Goal: Check status: Check status

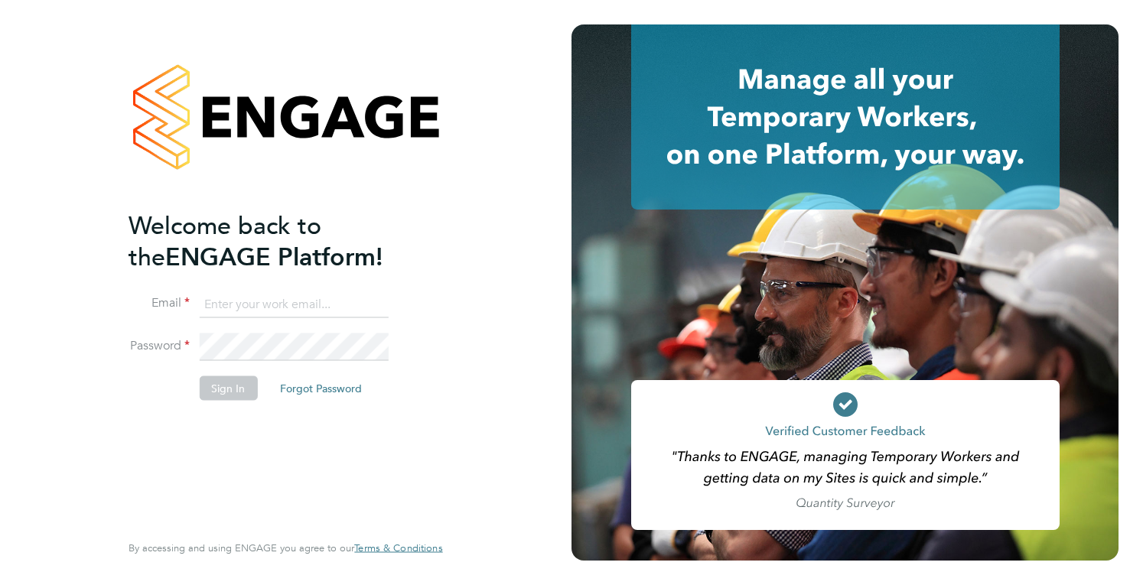
type input "[PERSON_NAME][EMAIL_ADDRESS][DOMAIN_NAME]"
click at [238, 396] on button "Sign In" at bounding box center [228, 388] width 58 height 24
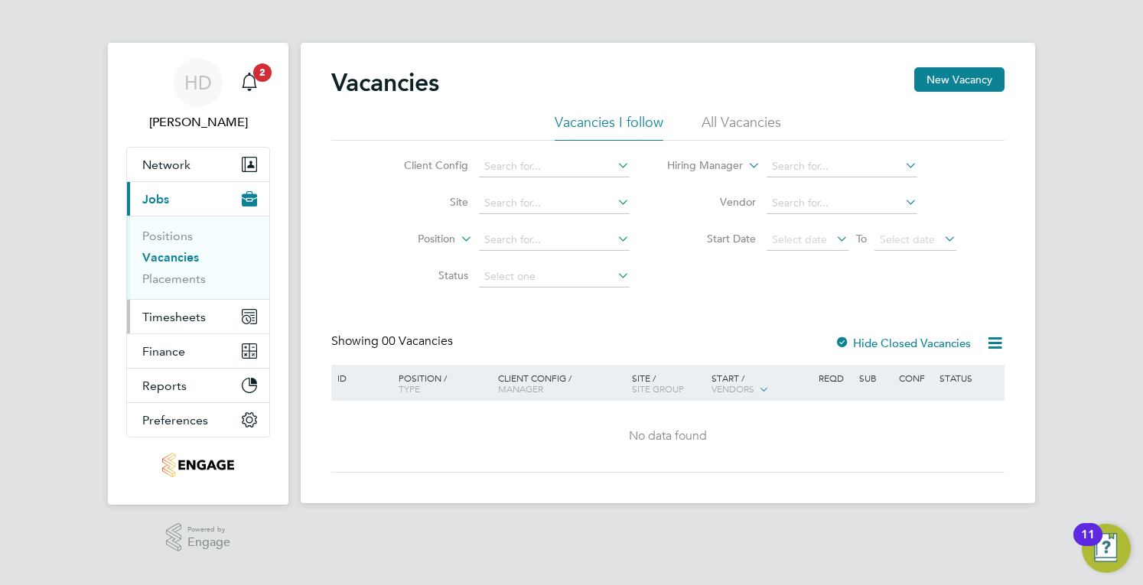
click at [142, 310] on span "Timesheets" at bounding box center [174, 317] width 64 height 15
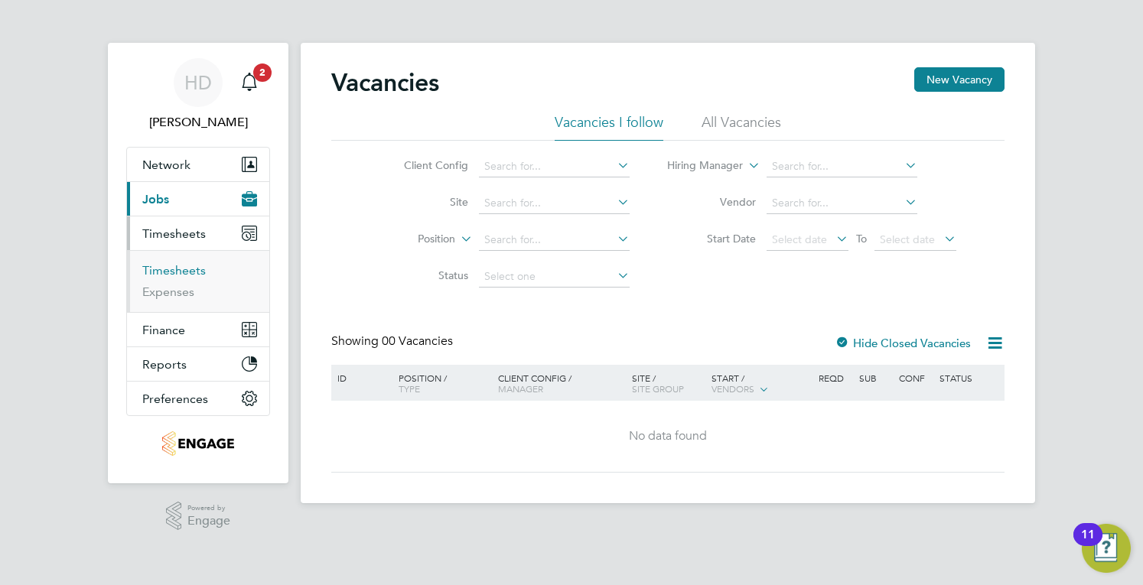
click at [160, 267] on link "Timesheets" at bounding box center [174, 270] width 64 height 15
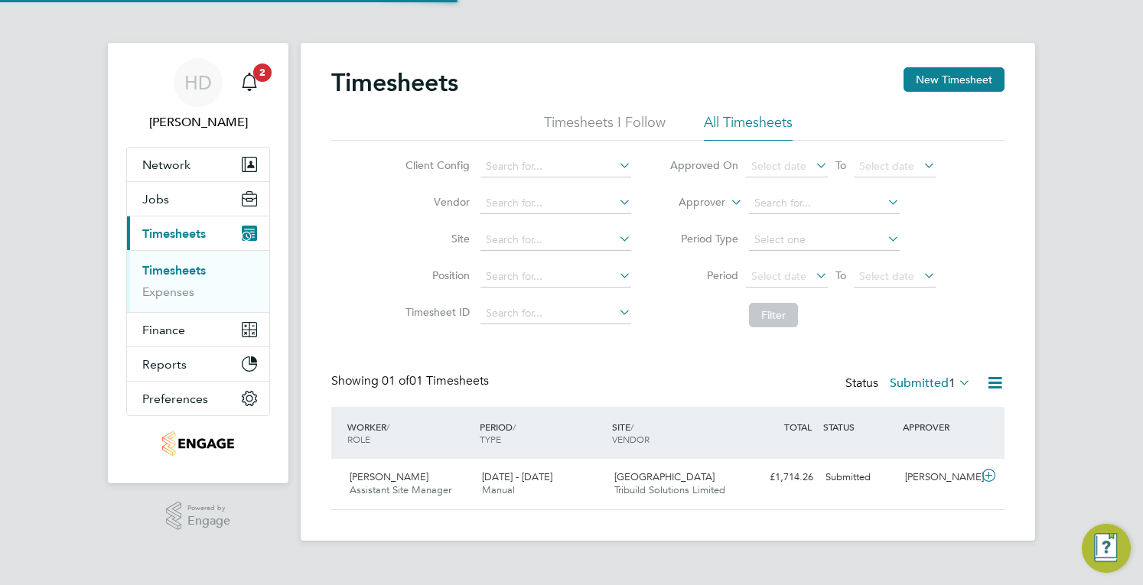
scroll to position [38, 132]
click at [922, 399] on div "Showing 01 of 01 Timesheets Status Submitted 1" at bounding box center [667, 390] width 673 height 34
click at [923, 393] on div "Status Submitted 1" at bounding box center [910, 383] width 129 height 21
click at [924, 386] on label "Submitted 1" at bounding box center [930, 383] width 81 height 15
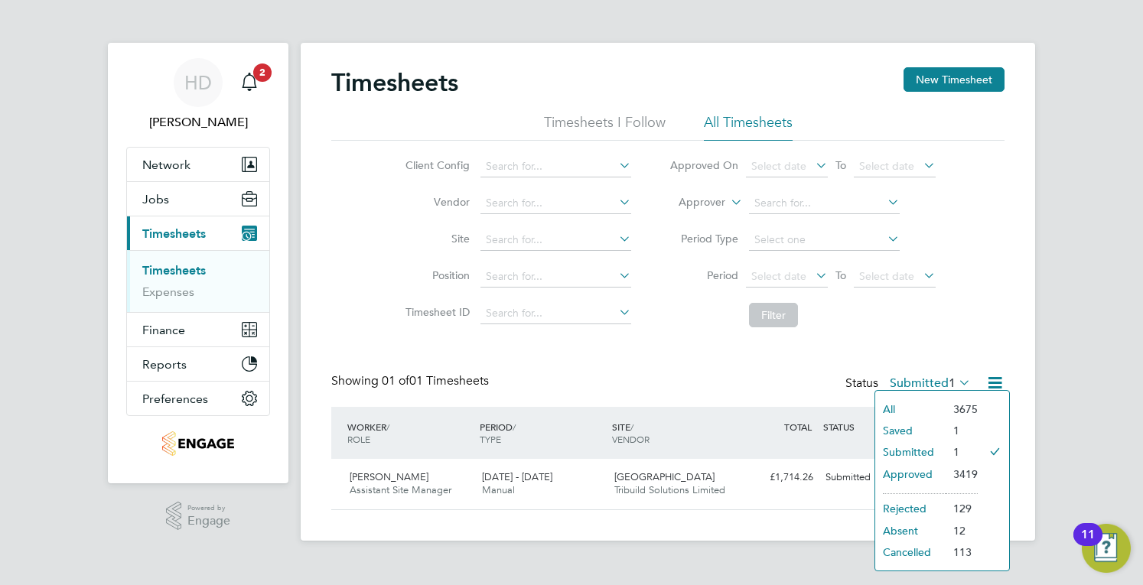
click at [910, 468] on li "Approved" at bounding box center [910, 474] width 70 height 21
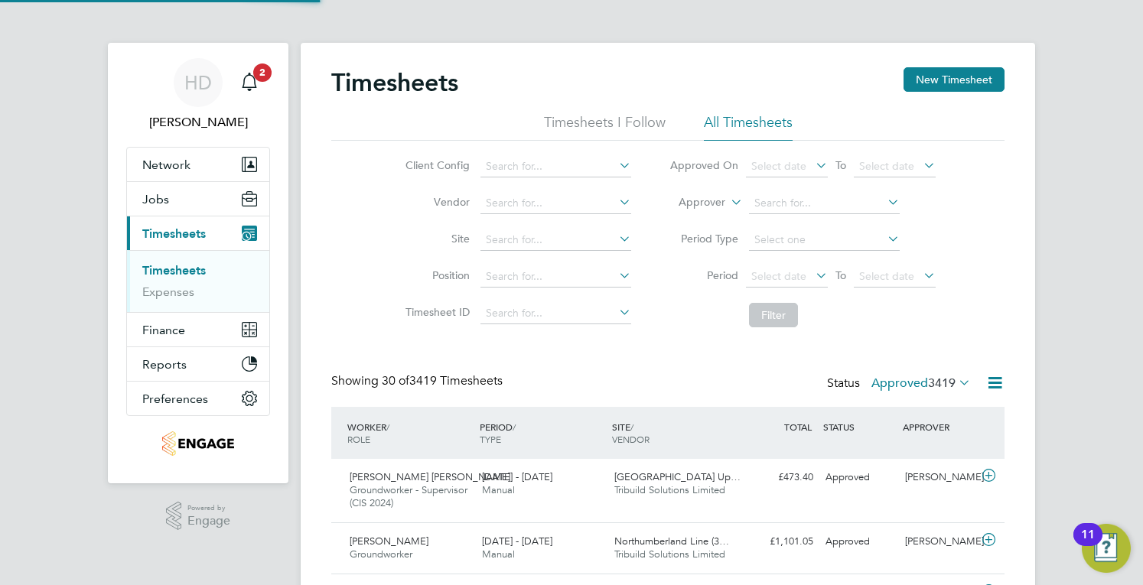
scroll to position [0, 0]
click at [675, 385] on div "Showing 30 of 3419 Timesheets Status Approved 3419" at bounding box center [667, 390] width 673 height 34
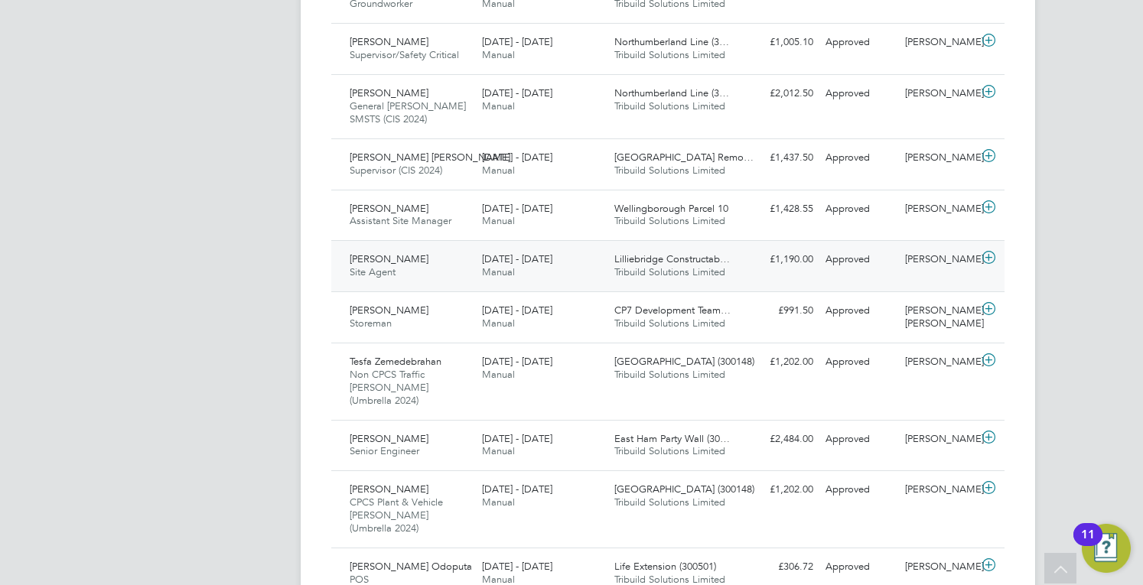
click at [520, 247] on div "[DATE] - [DATE] Manual" at bounding box center [542, 266] width 132 height 38
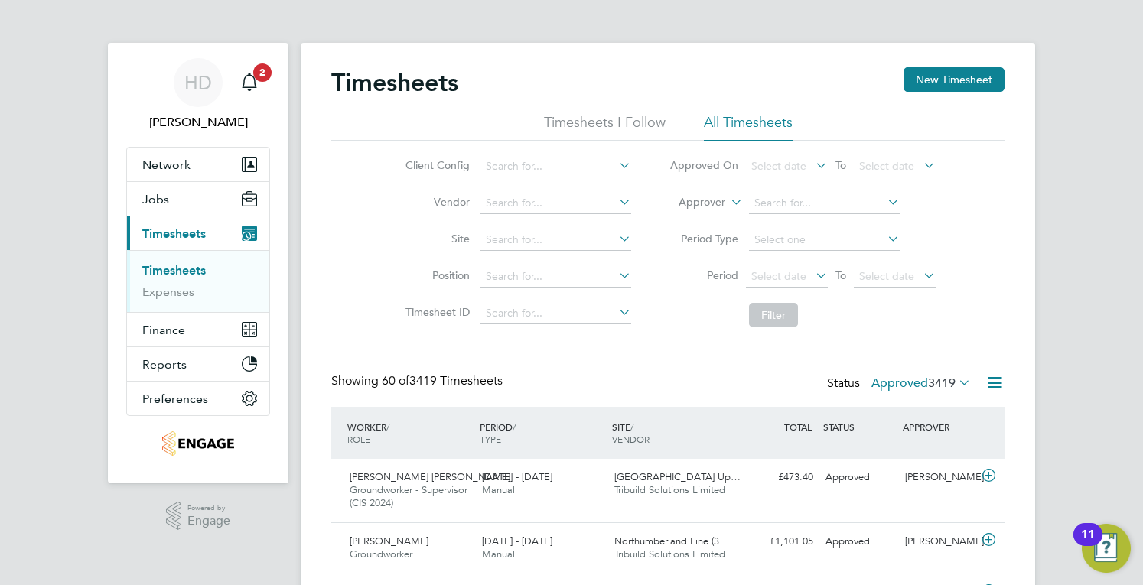
click at [920, 382] on label "Approved 3419" at bounding box center [921, 383] width 99 height 15
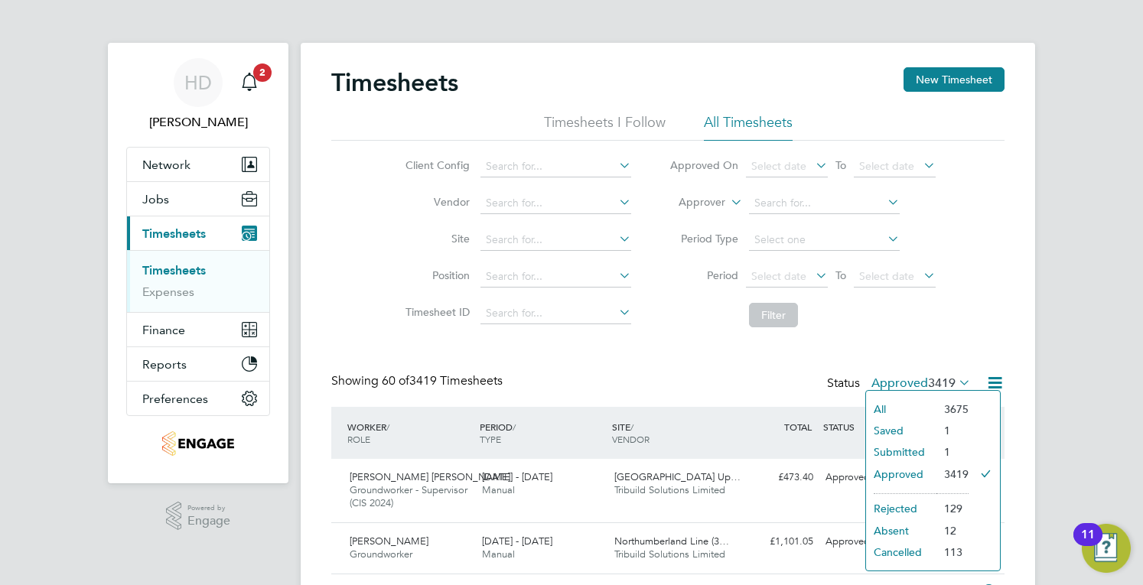
click at [914, 422] on li "Saved" at bounding box center [901, 430] width 70 height 21
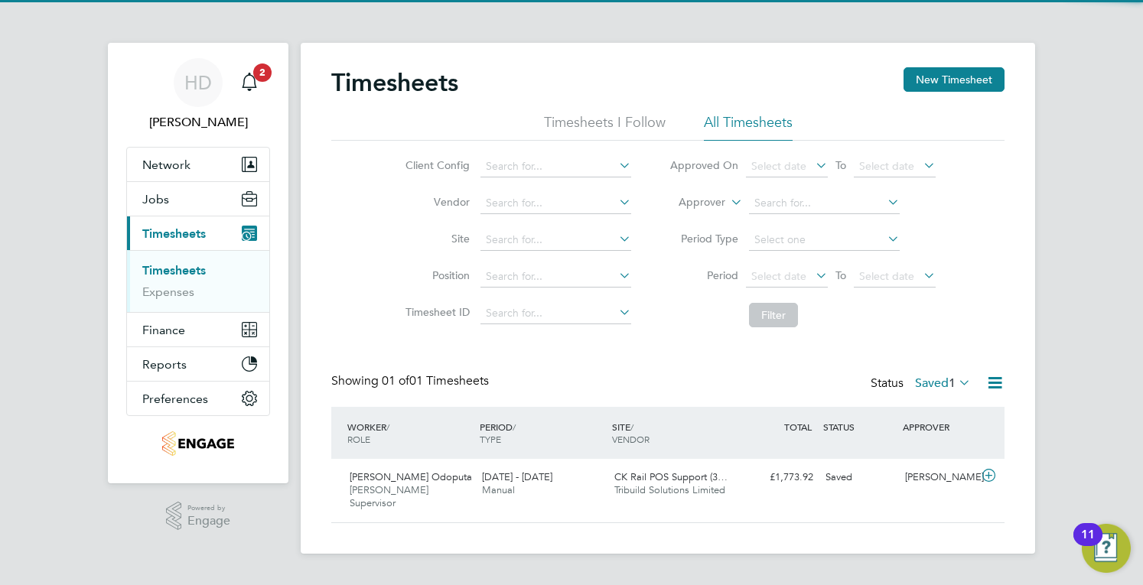
click at [920, 376] on label "Saved 1" at bounding box center [943, 383] width 56 height 15
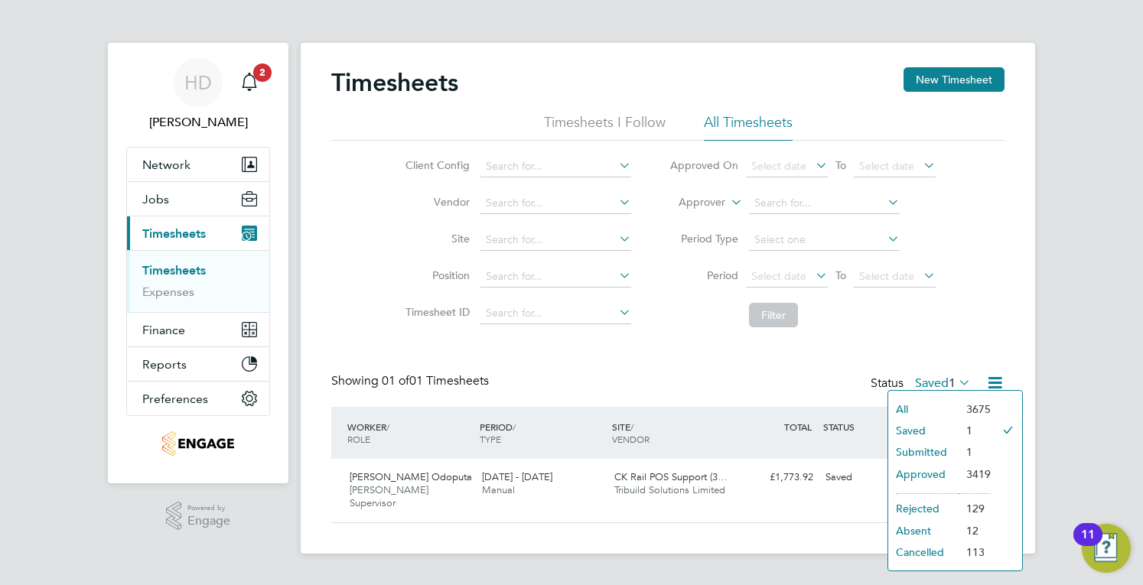
click at [938, 446] on li "Submitted" at bounding box center [923, 452] width 70 height 21
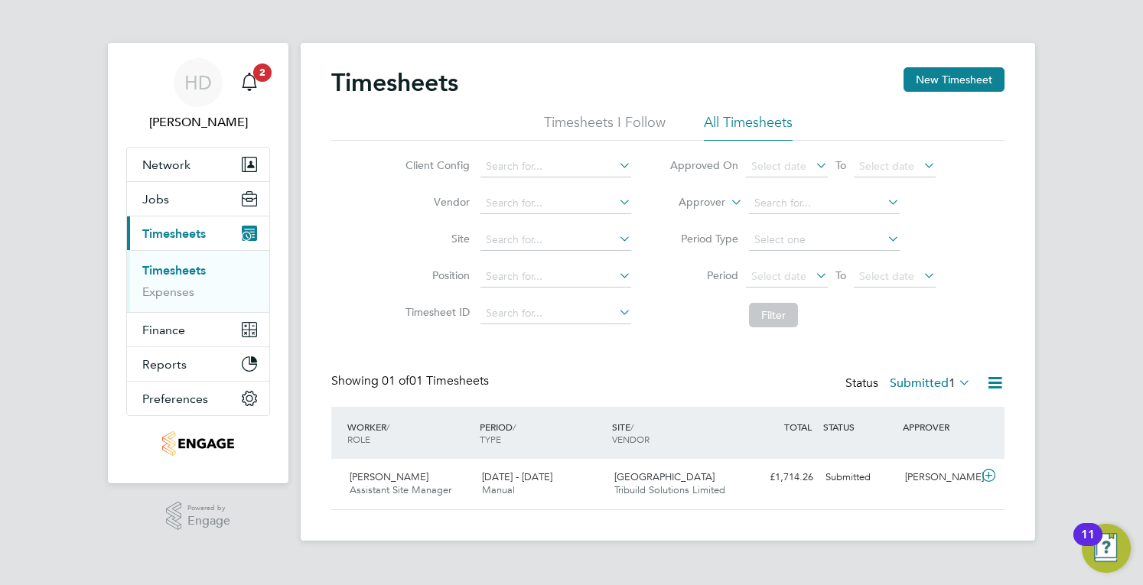
click at [950, 344] on div "Timesheets New Timesheet Timesheets I Follow All Timesheets Client Config Vendo…" at bounding box center [667, 288] width 673 height 443
click at [951, 383] on span "1" at bounding box center [952, 383] width 7 height 15
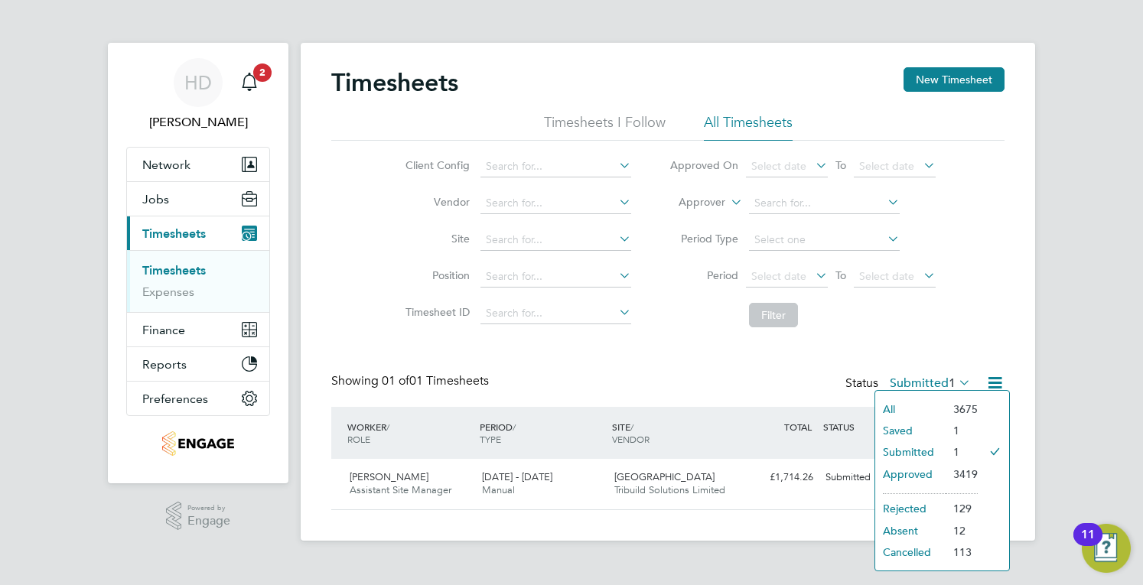
click at [928, 465] on li "Approved" at bounding box center [910, 474] width 70 height 21
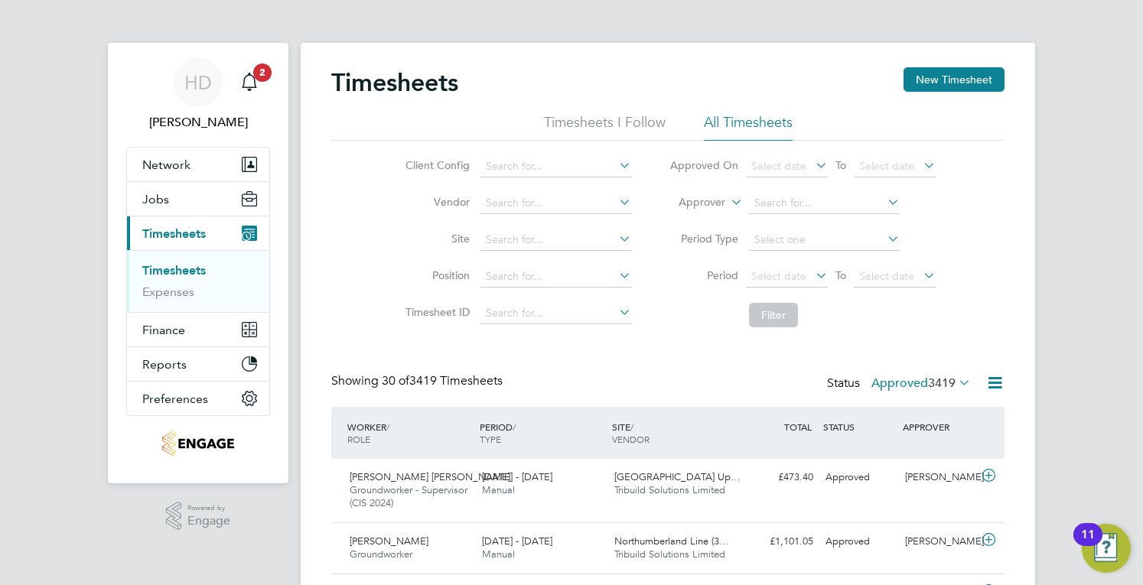
drag, startPoint x: 90, startPoint y: 507, endPoint x: 165, endPoint y: 469, distance: 83.5
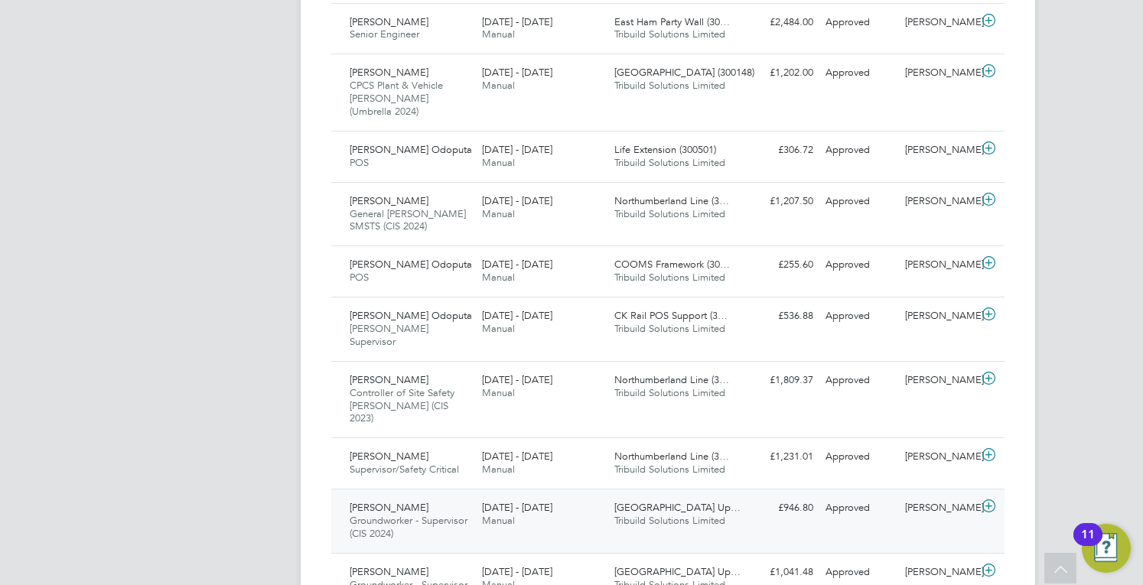
scroll to position [1667, 0]
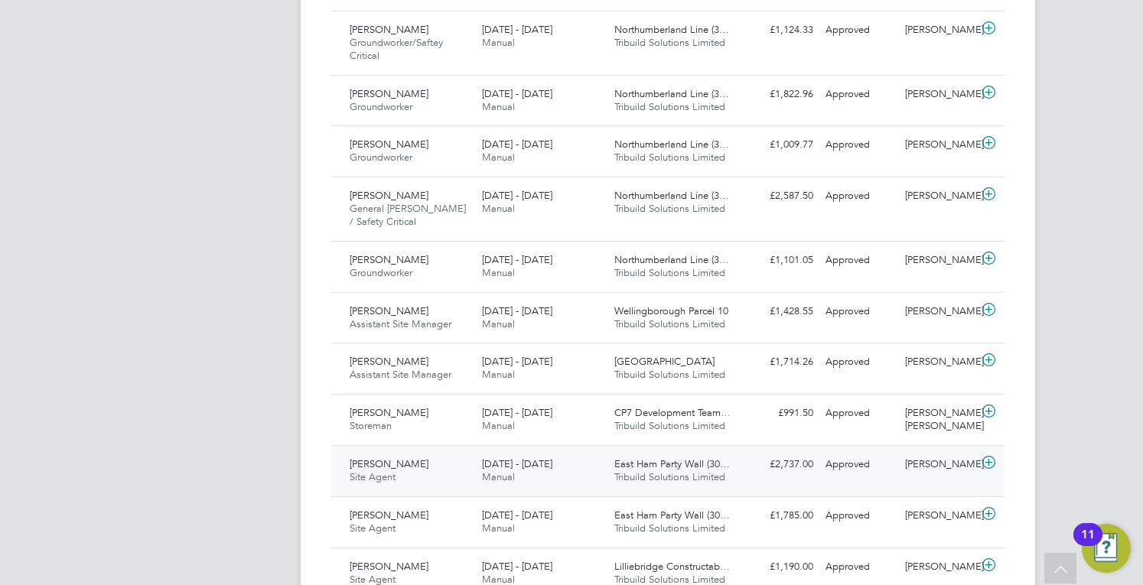
click at [804, 445] on div "[PERSON_NAME] Site Agent [DATE] - [DATE] [DATE] - [DATE] Manual East Ham Party …" at bounding box center [667, 470] width 673 height 51
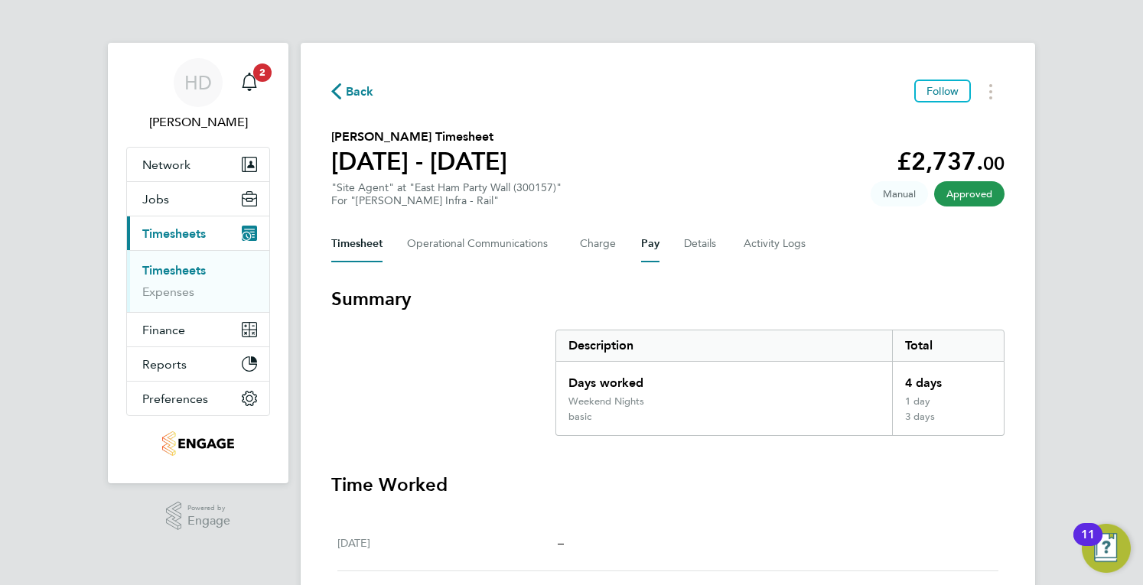
click at [647, 249] on button "Pay" at bounding box center [650, 244] width 18 height 37
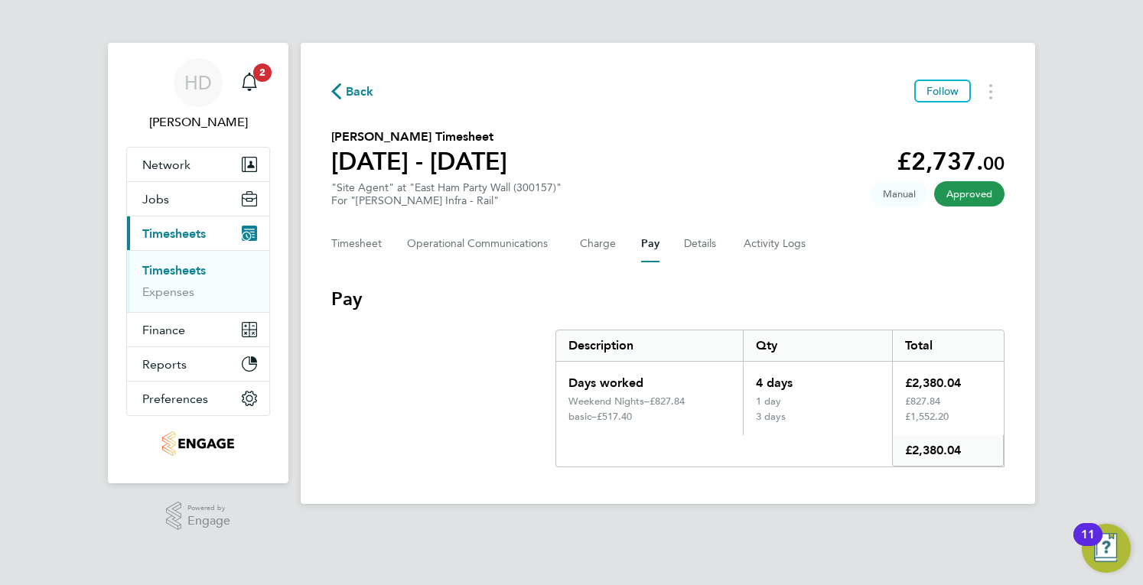
click at [568, 250] on div "Timesheet Operational Communications Charge Pay Details Activity Logs" at bounding box center [667, 244] width 673 height 37
click at [565, 243] on div "Timesheet Operational Communications Charge Pay Details Activity Logs" at bounding box center [667, 244] width 673 height 37
click at [601, 247] on button "Charge" at bounding box center [598, 244] width 37 height 37
click at [649, 240] on button "Pay" at bounding box center [650, 244] width 18 height 37
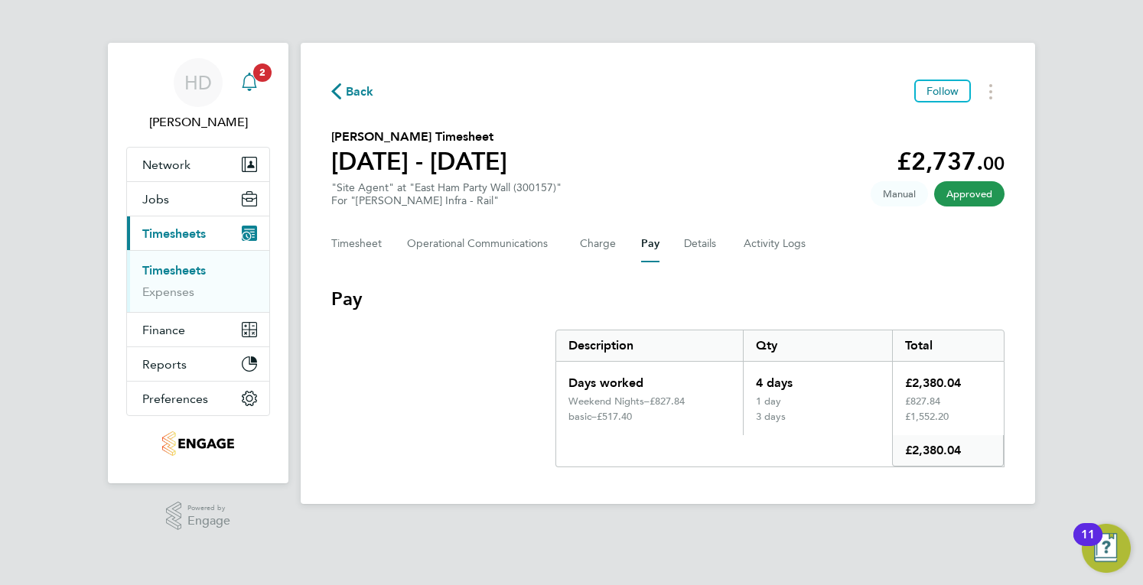
click at [248, 74] on icon "Main navigation" at bounding box center [249, 80] width 15 height 15
